Goal: Entertainment & Leisure: Browse casually

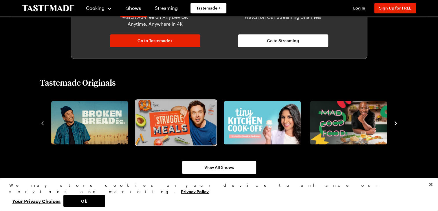
scroll to position [376, 0]
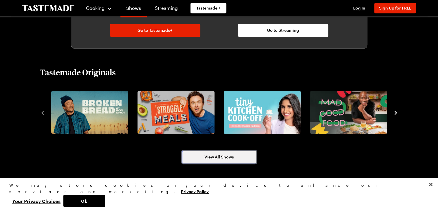
click at [220, 158] on span "View All Shows" at bounding box center [219, 157] width 30 height 6
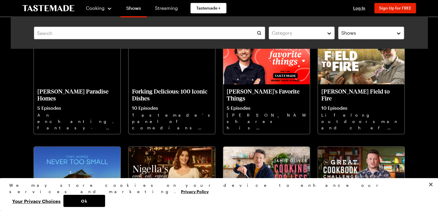
scroll to position [376, 0]
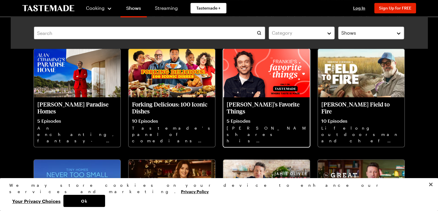
click at [250, 84] on img at bounding box center [266, 73] width 86 height 49
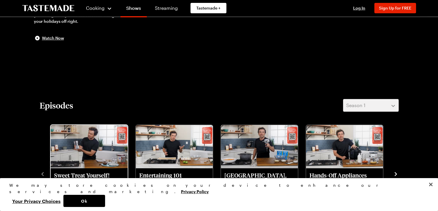
scroll to position [145, 0]
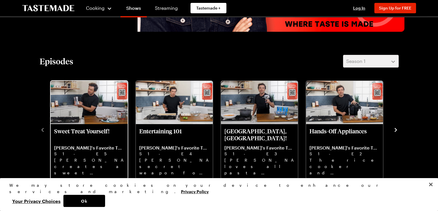
click at [85, 110] on img "Sweet Treat Yourself!" at bounding box center [89, 102] width 77 height 43
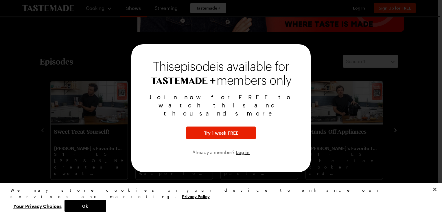
drag, startPoint x: 0, startPoint y: 119, endPoint x: 12, endPoint y: 143, distance: 26.5
click at [3, 120] on div at bounding box center [221, 108] width 442 height 216
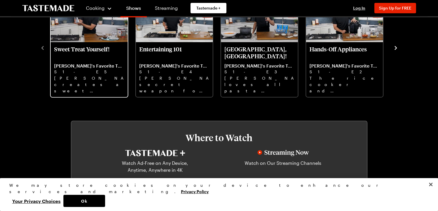
scroll to position [224, 0]
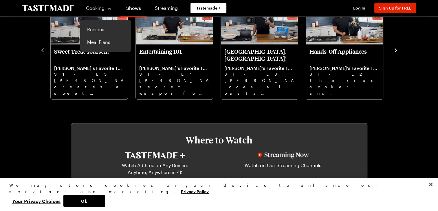
click at [97, 30] on link "Recipes" at bounding box center [106, 29] width 44 height 13
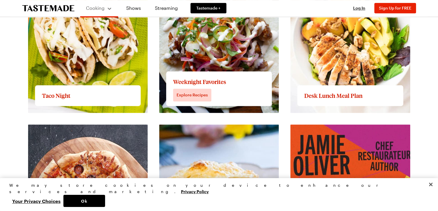
scroll to position [839, 0]
